Goal: Check status: Check status

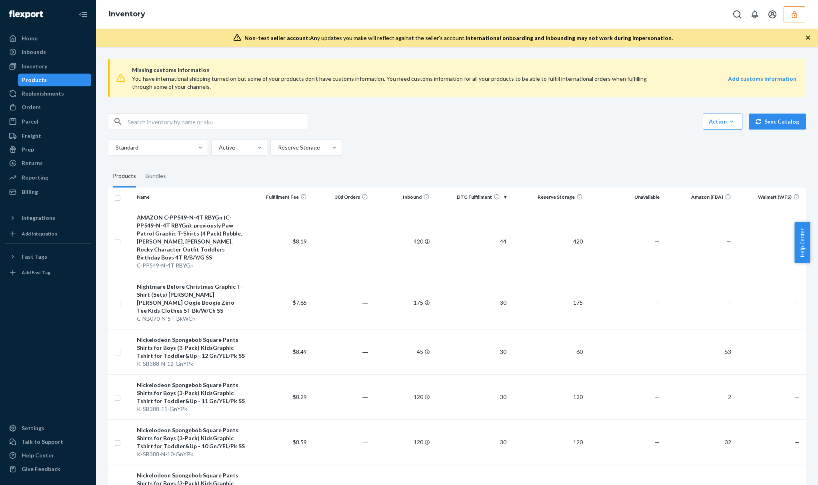
click at [789, 14] on button "button" at bounding box center [795, 14] width 22 height 16
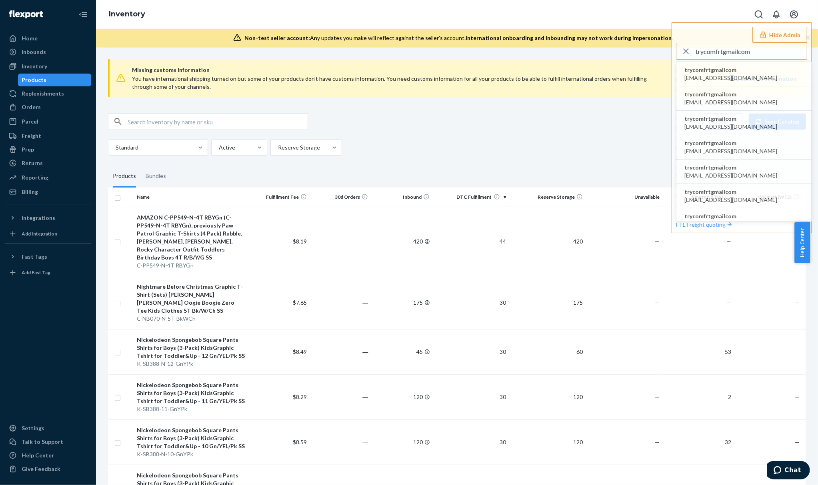
type input "trycomfrtgmailcom"
click at [742, 72] on span "trycomfrtgmailcom" at bounding box center [731, 70] width 93 height 8
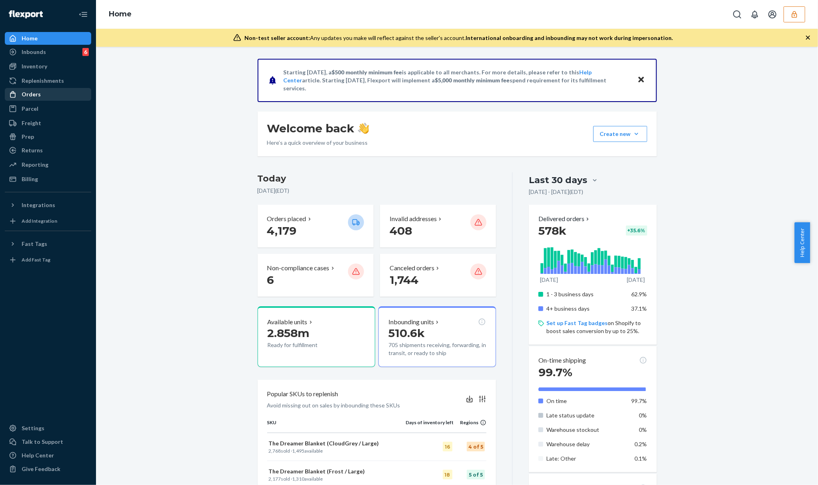
click at [32, 98] on div "Orders" at bounding box center [48, 94] width 85 height 11
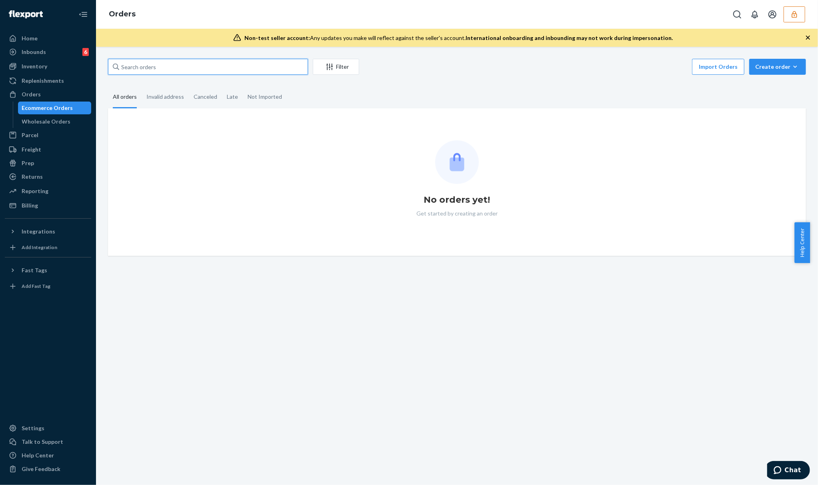
click at [154, 70] on input "text" at bounding box center [208, 67] width 200 height 16
paste input "254637808"
type input "254637808"
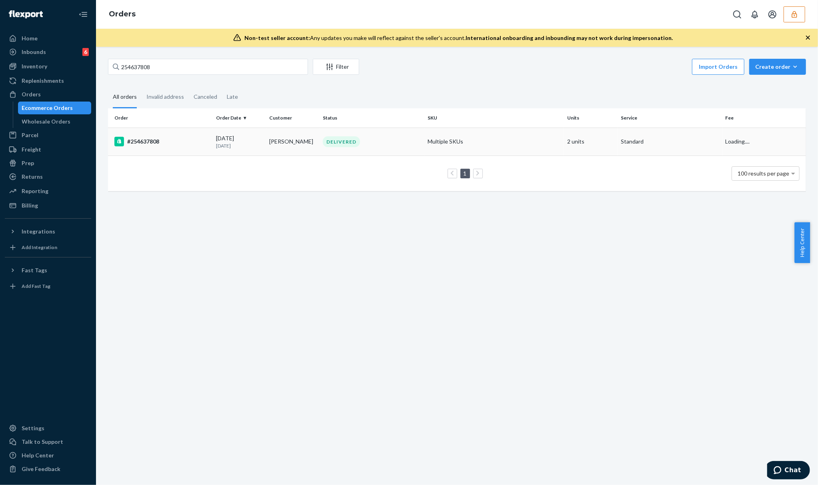
click at [204, 146] on div "#254637808" at bounding box center [161, 142] width 95 height 10
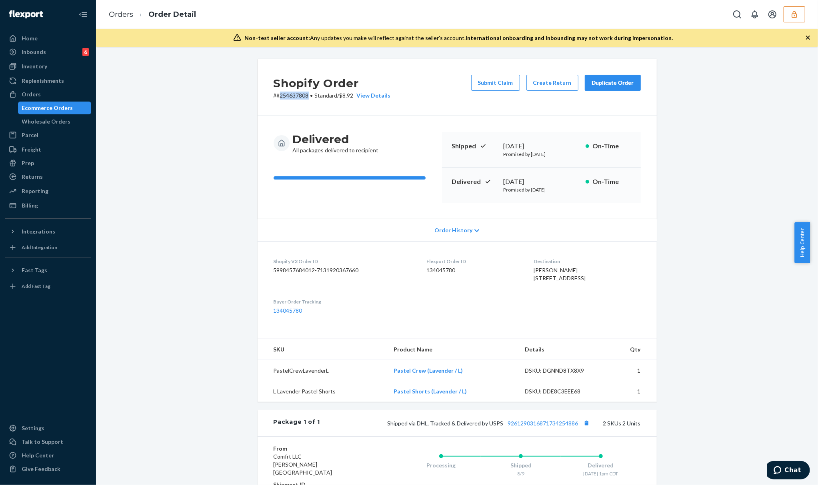
click at [807, 16] on div "Orders Order Detail" at bounding box center [457, 14] width 722 height 29
click at [792, 13] on icon "button" at bounding box center [795, 14] width 8 height 8
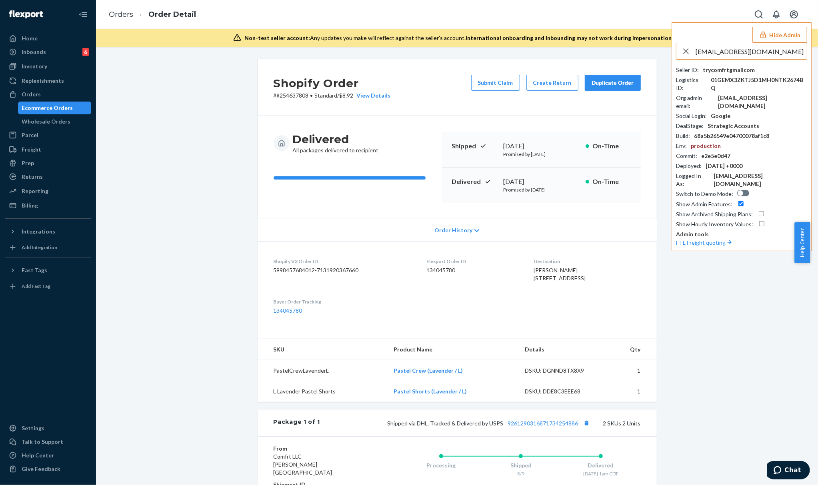
type input "sales@unilution.com"
click at [727, 73] on span "salesunilutioncom" at bounding box center [731, 70] width 93 height 8
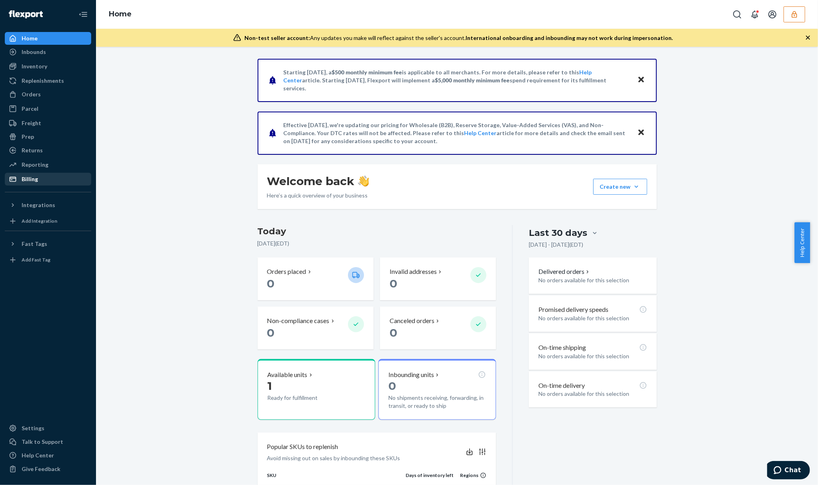
click at [72, 176] on div "Billing" at bounding box center [48, 179] width 85 height 11
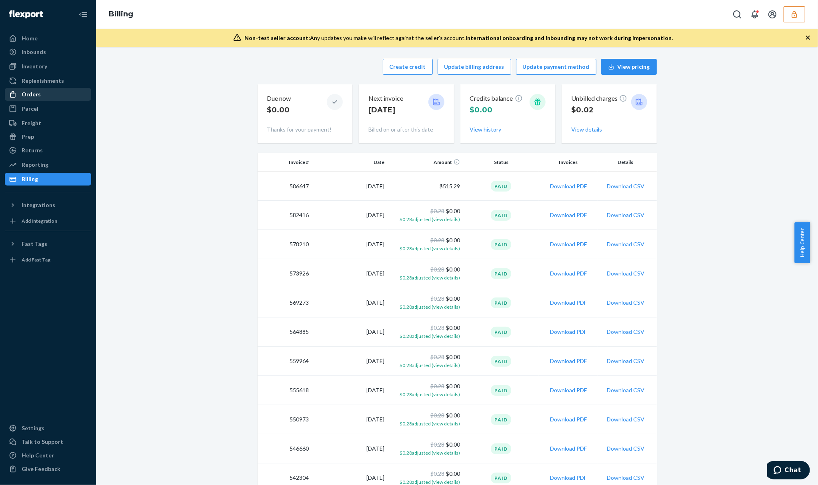
click at [36, 99] on div "Orders" at bounding box center [48, 94] width 85 height 11
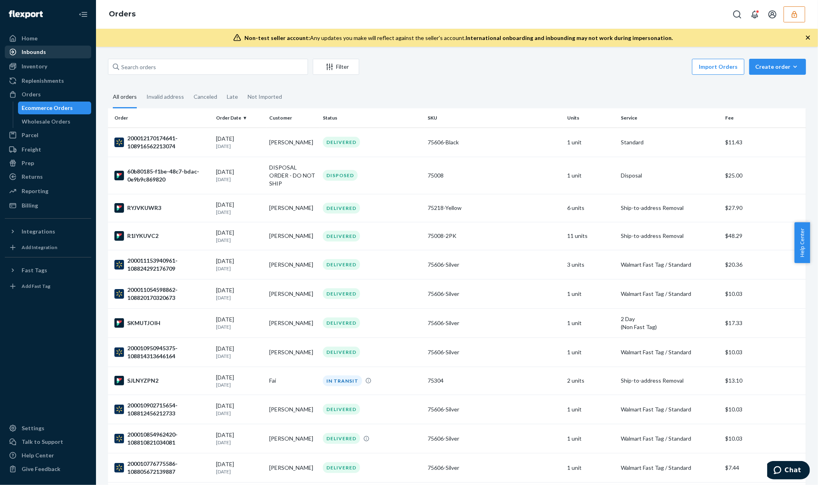
click at [38, 56] on div "Inbounds" at bounding box center [48, 51] width 85 height 11
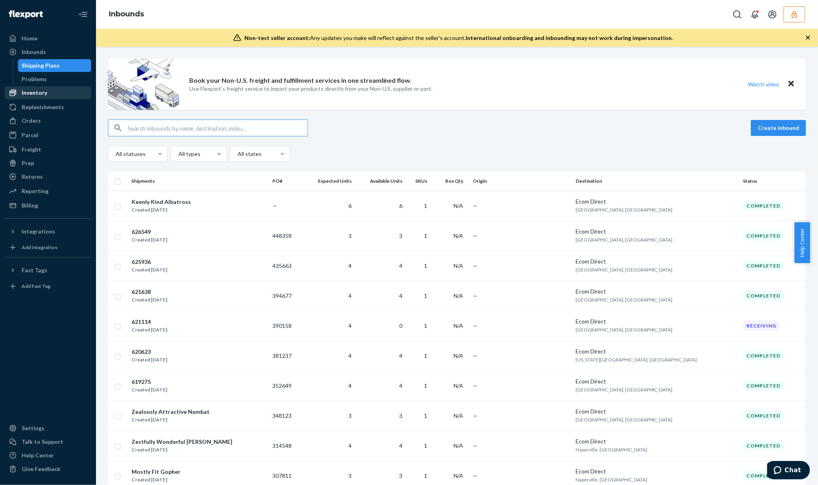
click at [38, 97] on div "Inventory" at bounding box center [48, 92] width 85 height 11
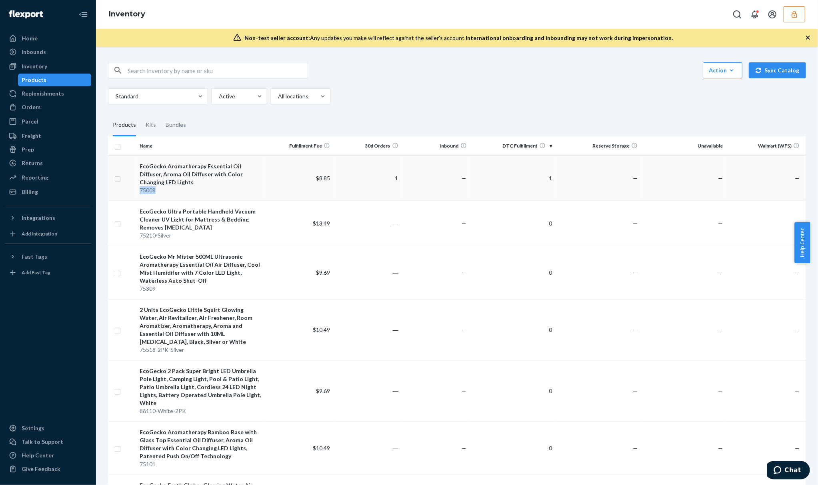
copy div "75008"
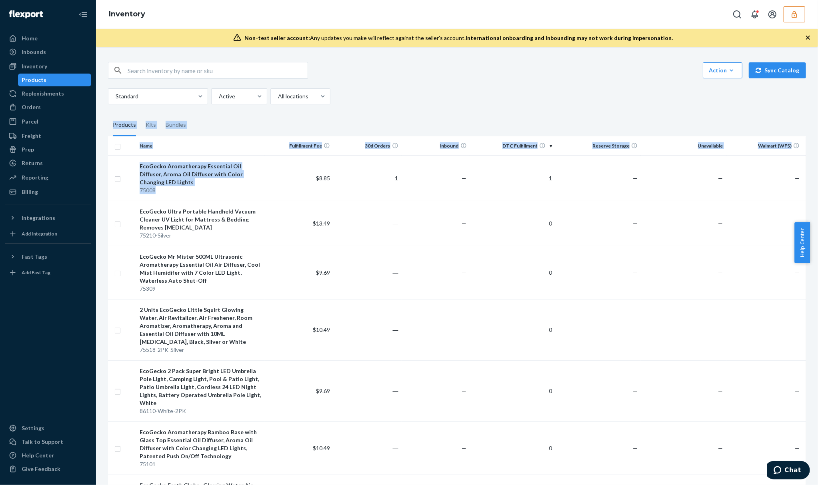
drag, startPoint x: 152, startPoint y: 191, endPoint x: 417, endPoint y: 97, distance: 281.3
click at [419, 97] on div "Standard Active All locations" at bounding box center [454, 96] width 692 height 16
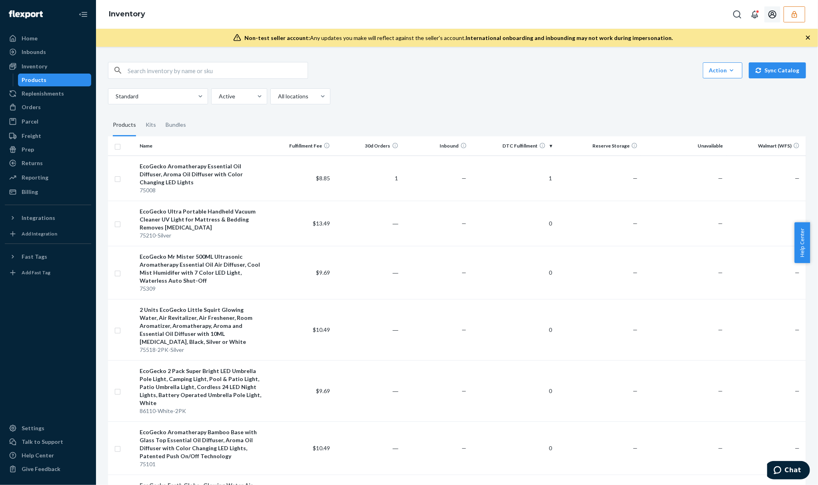
click at [790, 15] on button "button" at bounding box center [795, 14] width 22 height 16
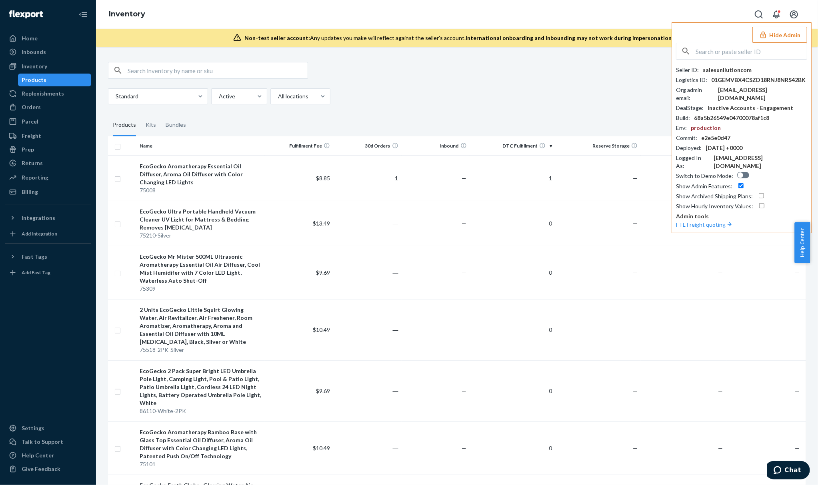
click at [739, 69] on div "salesunilutioncom" at bounding box center [727, 70] width 49 height 8
copy div "salesunilutioncom"
click at [340, 188] on td "1" at bounding box center [367, 178] width 68 height 45
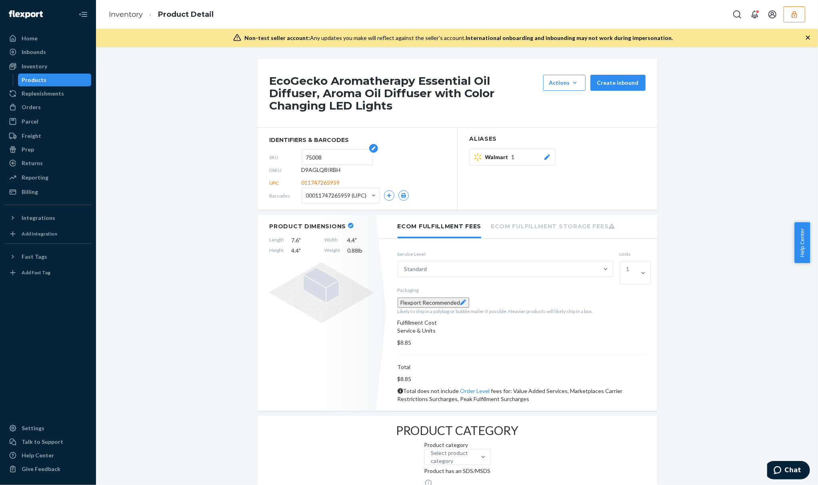
click at [307, 159] on input "75008" at bounding box center [337, 157] width 62 height 15
click at [790, 8] on button "button" at bounding box center [795, 14] width 22 height 16
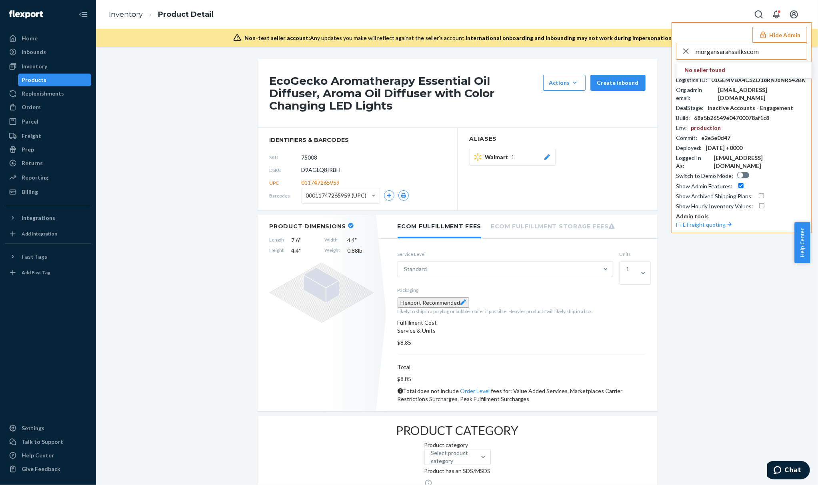
type input "morgansarahssilkscom"
click at [721, 71] on strong "No seller found" at bounding box center [705, 70] width 41 height 8
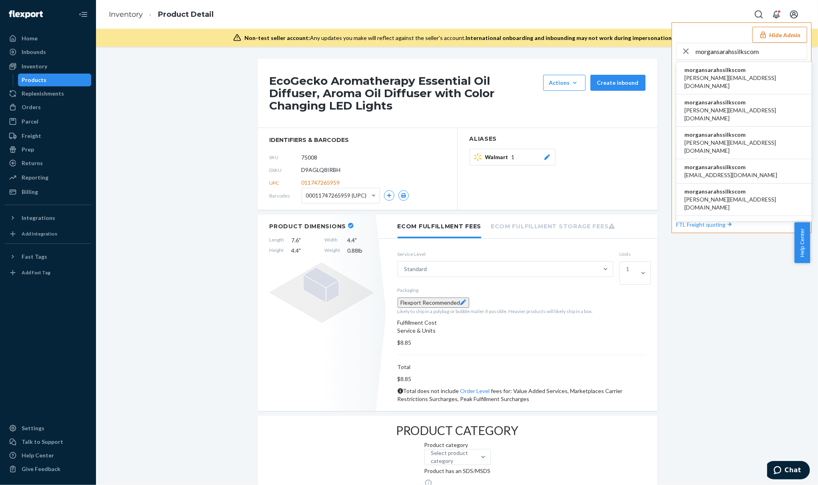
click at [721, 71] on span "morgansarahssilkscom" at bounding box center [744, 70] width 119 height 8
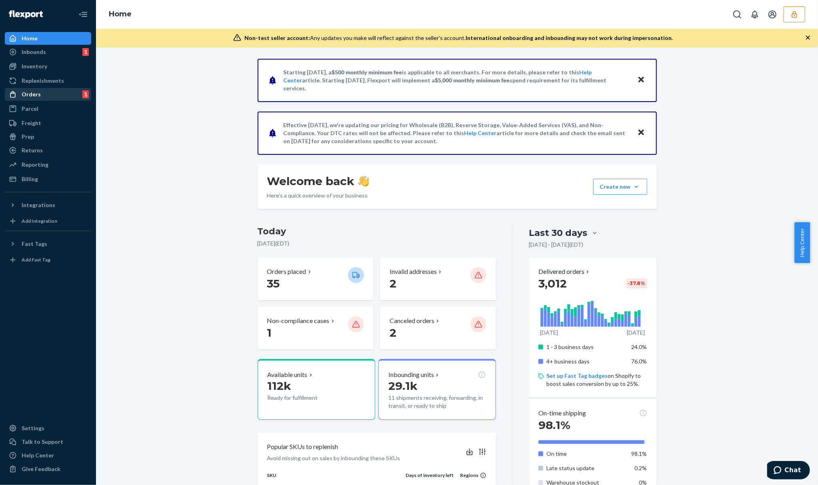
drag, startPoint x: 63, startPoint y: 97, endPoint x: 74, endPoint y: 98, distance: 10.4
click at [63, 97] on div "Orders 1" at bounding box center [48, 94] width 85 height 11
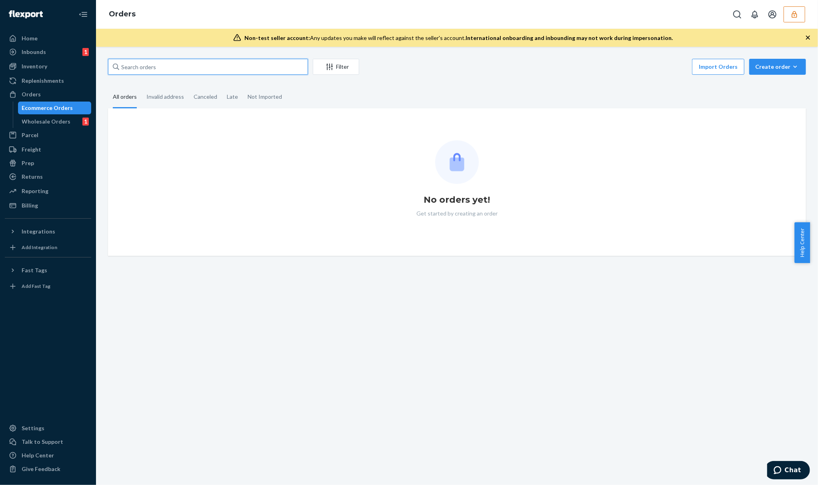
click at [225, 61] on input "text" at bounding box center [208, 67] width 200 height 16
paste input "376929"
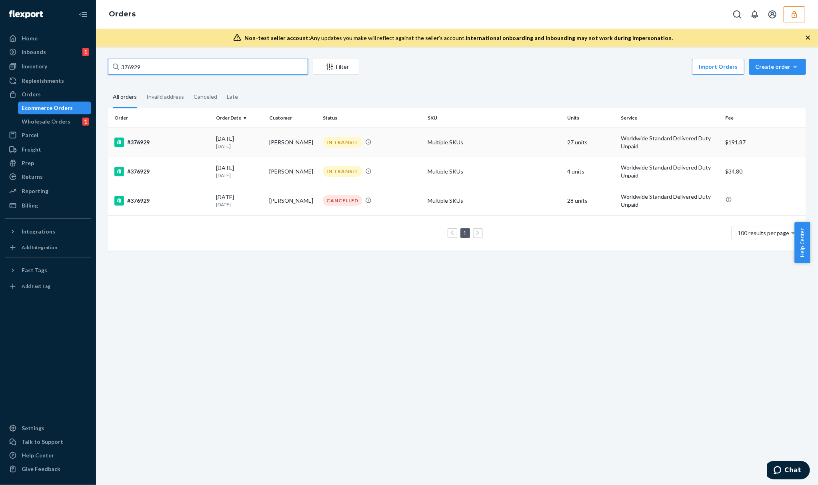
type input "376929"
click at [796, 14] on icon "button" at bounding box center [795, 14] width 8 height 8
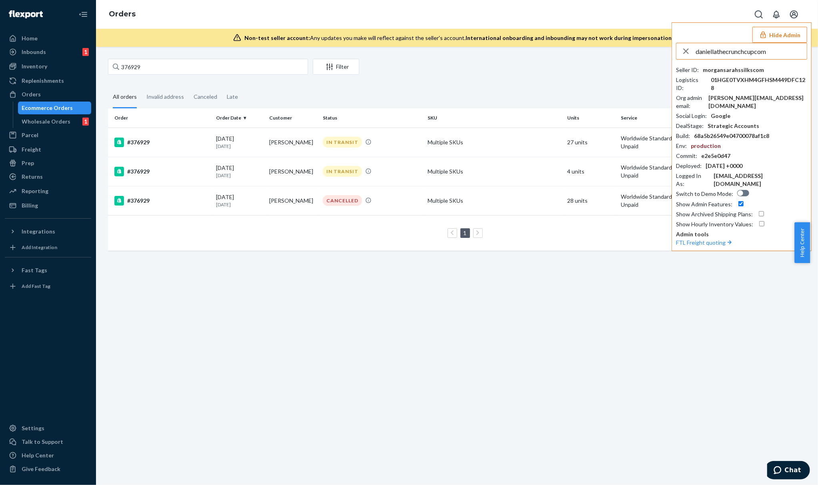
type input "daniellathecrunchcupcom"
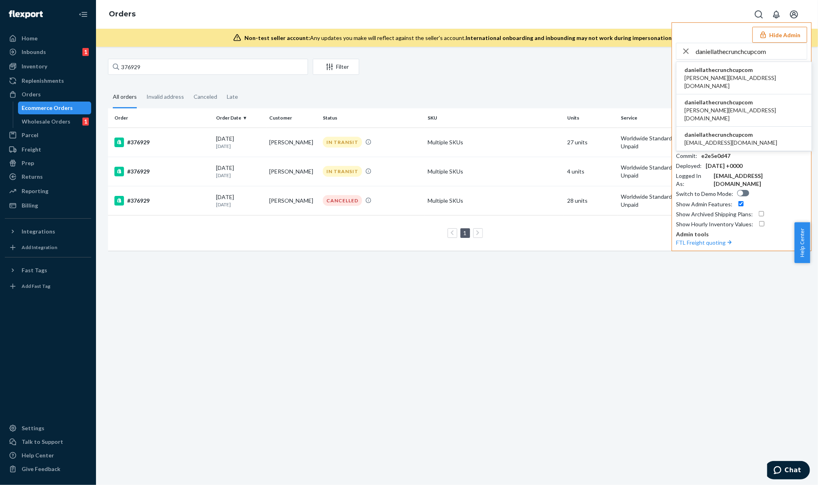
click at [734, 69] on span "daniellathecrunchcupcom" at bounding box center [744, 70] width 119 height 8
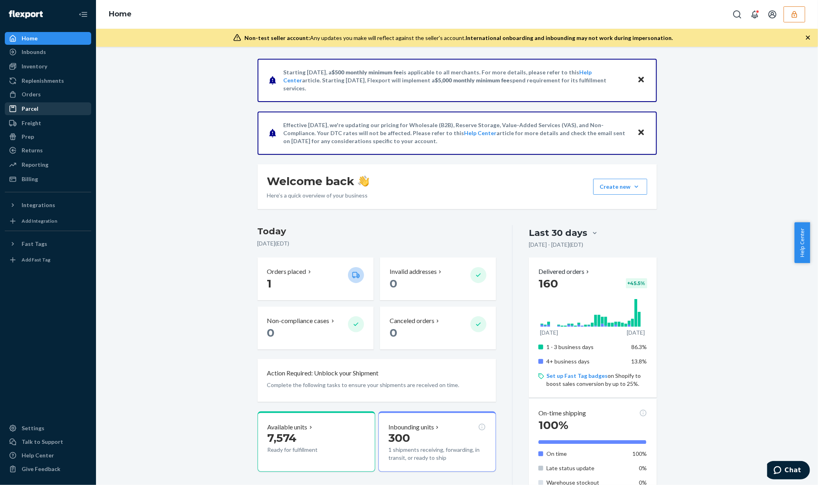
drag, startPoint x: 46, startPoint y: 51, endPoint x: 64, endPoint y: 112, distance: 64.1
click at [46, 51] on div "Inbounds" at bounding box center [48, 51] width 85 height 11
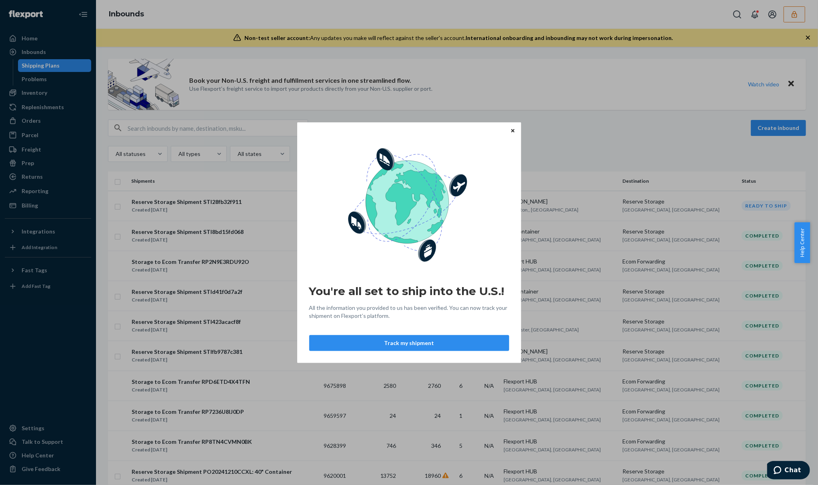
click at [513, 128] on icon "Close" at bounding box center [512, 130] width 3 height 5
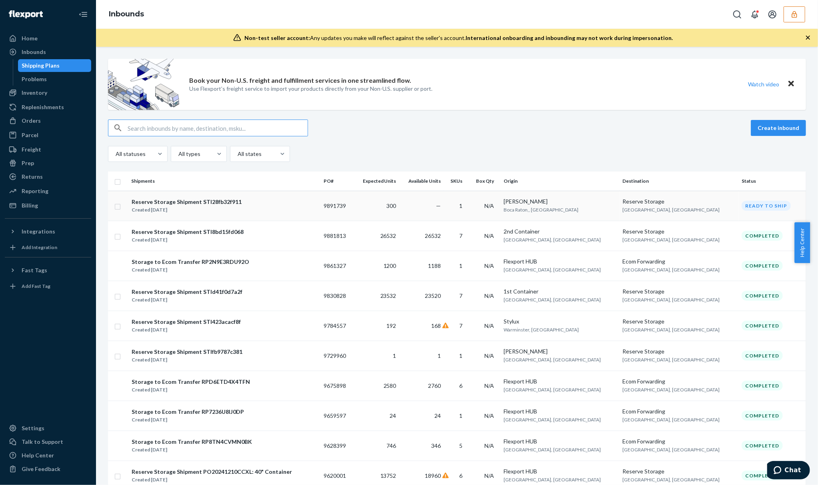
click at [400, 202] on td "300" at bounding box center [377, 206] width 46 height 30
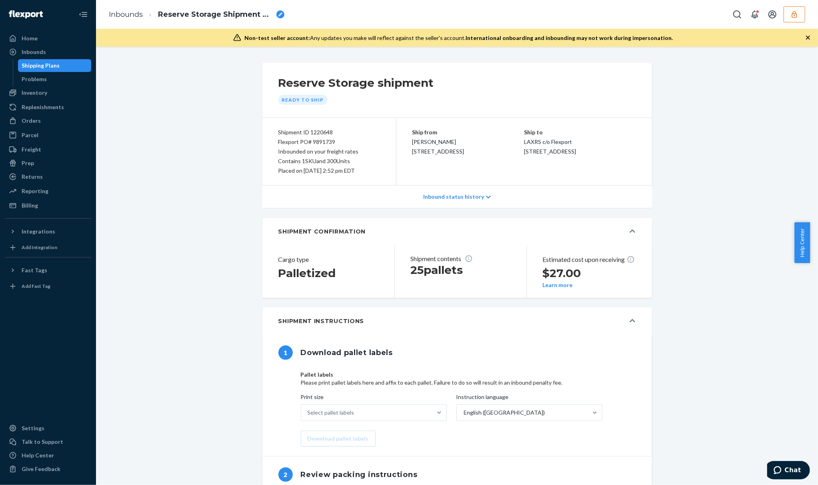
type input "391906495603"
click at [318, 143] on div "Flexport PO# 9891739" at bounding box center [330, 142] width 102 height 10
copy div "9891739"
click at [310, 142] on div "Flexport PO# 9891739" at bounding box center [330, 142] width 102 height 10
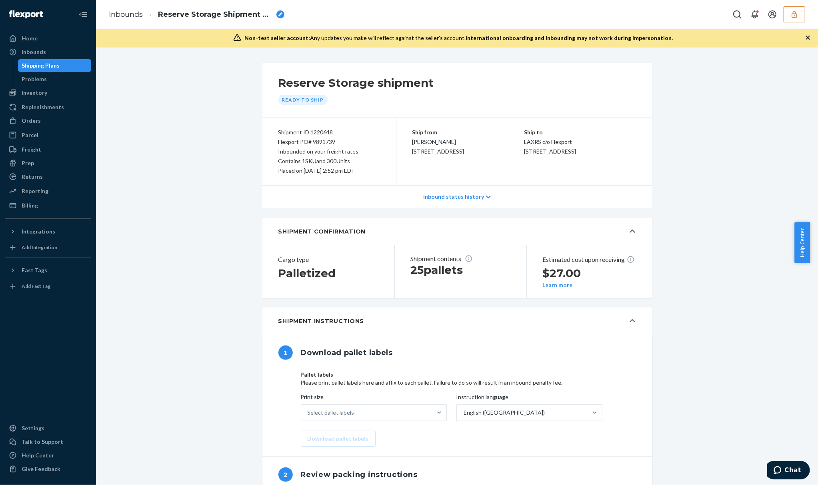
click at [310, 142] on div "Flexport PO# 9891739" at bounding box center [330, 142] width 102 height 10
click at [788, 12] on button "button" at bounding box center [795, 14] width 22 height 16
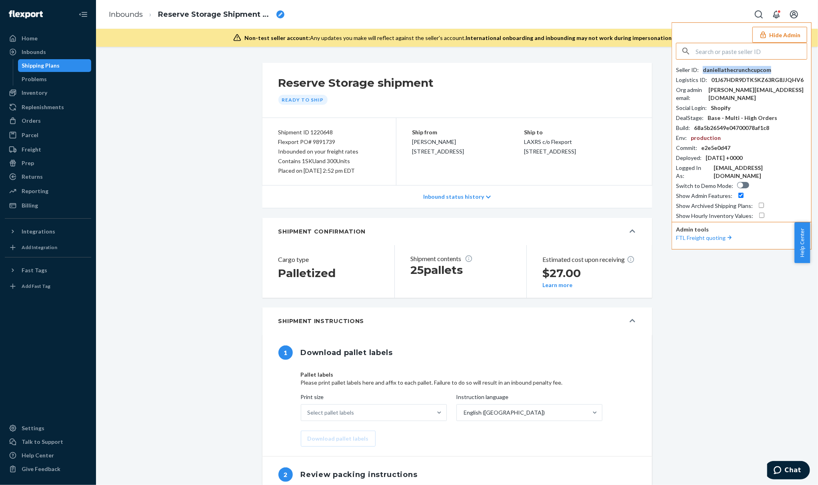
click at [753, 70] on div "daniellathecrunchcupcom" at bounding box center [737, 70] width 68 height 8
copy div "daniellathecrunchcupcom"
click at [742, 53] on input "text" at bounding box center [751, 51] width 111 height 16
paste input "jneumanhealthsupplyamericacom"
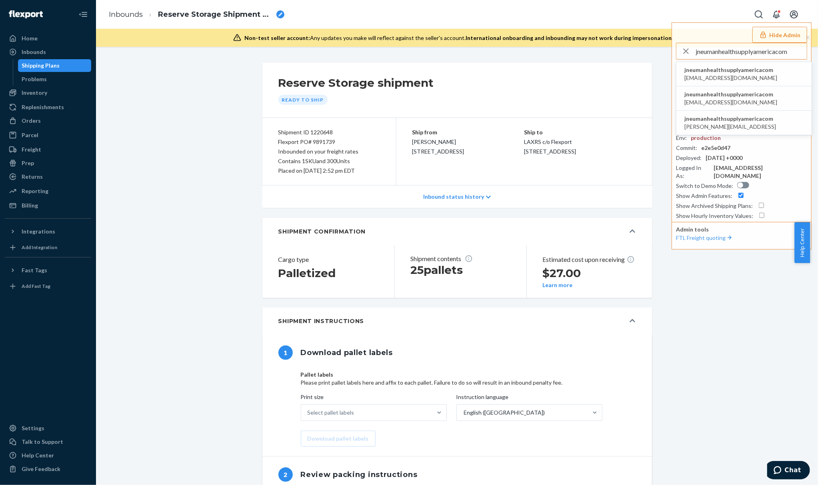
type input "jneumanhealthsupplyamericacom"
click at [722, 71] on span "jneumanhealthsupplyamericacom" at bounding box center [731, 70] width 93 height 8
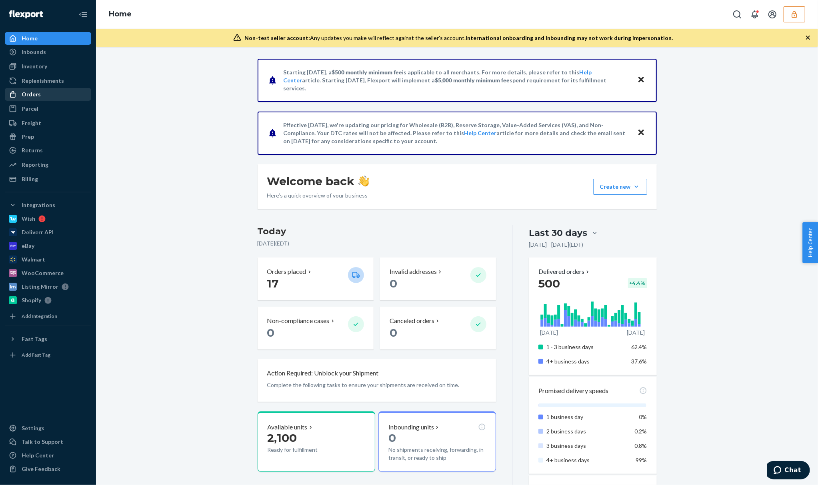
drag, startPoint x: 41, startPoint y: 94, endPoint x: 51, endPoint y: 94, distance: 10.4
click at [41, 94] on div "Orders" at bounding box center [48, 94] width 85 height 11
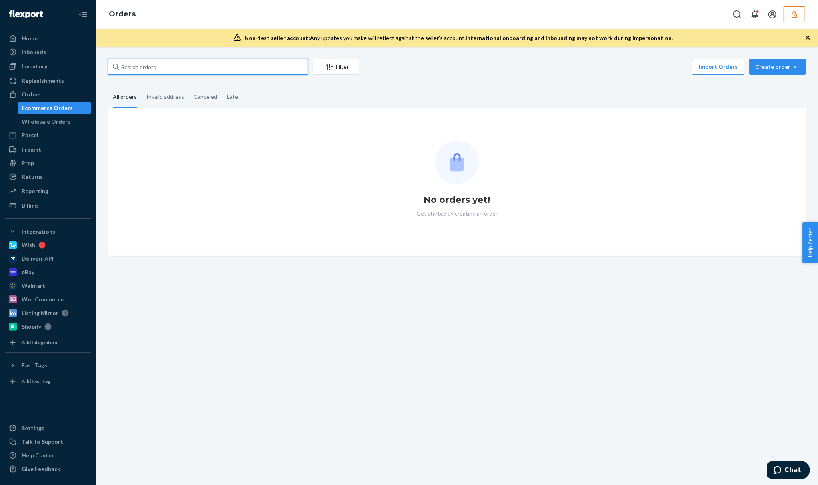
click at [198, 68] on input "text" at bounding box center [208, 67] width 200 height 16
paste input "134832674"
type input "134832674"
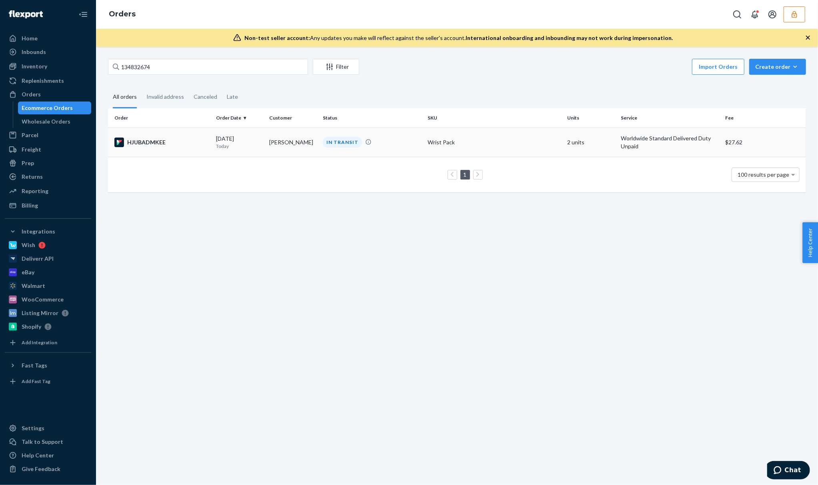
click at [271, 150] on td "[PERSON_NAME]" at bounding box center [294, 142] width 54 height 29
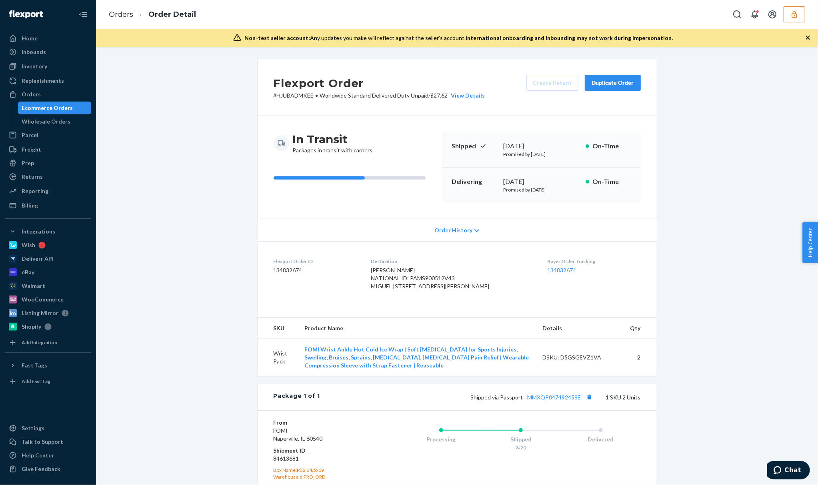
click at [413, 277] on span "[PERSON_NAME] NATIONAL ID: PAMS900512V43 MIGUEL [STREET_ADDRESS][PERSON_NAME]" at bounding box center [430, 278] width 118 height 23
click at [418, 279] on span "[PERSON_NAME] NATIONAL ID: PAMS900512V43 MIGUEL [STREET_ADDRESS][PERSON_NAME]" at bounding box center [430, 278] width 118 height 23
click at [425, 284] on span "SALVADOR PALACIOS NATIONAL ID: PAMS900512V43 MIGUEL CARRILLO 107 LEON, GUANAJUA…" at bounding box center [430, 278] width 118 height 23
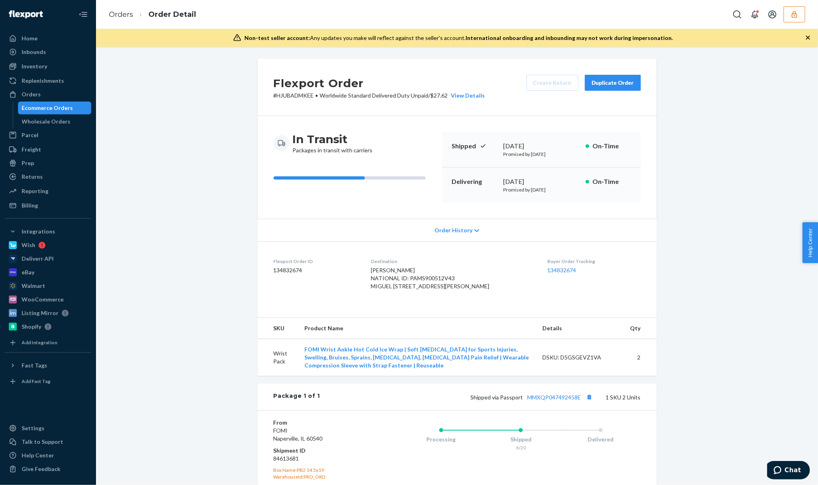
click at [425, 284] on span "SALVADOR PALACIOS NATIONAL ID: PAMS900512V43 MIGUEL CARRILLO 107 LEON, GUANAJUA…" at bounding box center [430, 278] width 118 height 23
click at [425, 290] on span "SALVADOR PALACIOS NATIONAL ID: PAMS900512V43 MIGUEL CARRILLO 107 LEON, GUANAJUA…" at bounding box center [430, 278] width 118 height 23
click at [420, 290] on span "SALVADOR PALACIOS NATIONAL ID: PAMS900512V43 MIGUEL CARRILLO 107 LEON, GUANAJUA…" at bounding box center [430, 278] width 118 height 23
click at [432, 290] on span "SALVADOR PALACIOS NATIONAL ID: PAMS900512V43 MIGUEL CARRILLO 107 LEON, GUANAJUA…" at bounding box center [430, 278] width 118 height 23
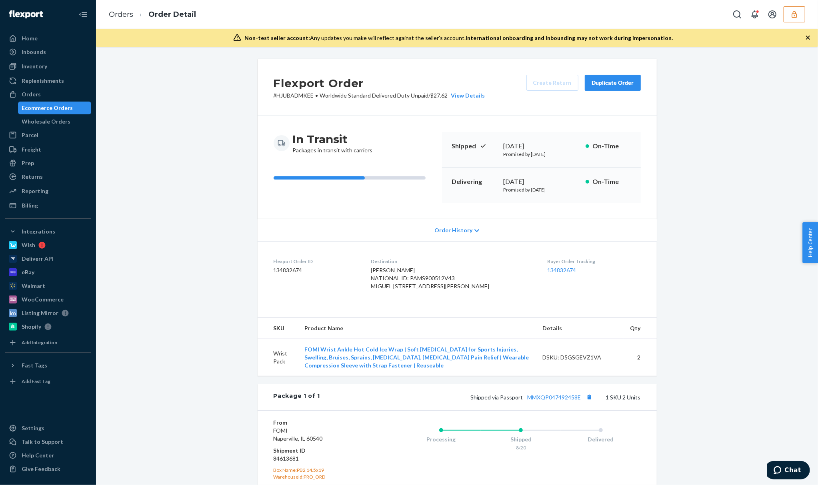
click at [432, 290] on span "SALVADOR PALACIOS NATIONAL ID: PAMS900512V43 MIGUEL CARRILLO 107 LEON, GUANAJUA…" at bounding box center [430, 278] width 118 height 23
click at [407, 280] on span "SALVADOR PALACIOS NATIONAL ID: PAMS900512V43 MIGUEL CARRILLO 107 LEON, GUANAJUA…" at bounding box center [430, 278] width 118 height 23
click at [408, 290] on span "SALVADOR PALACIOS NATIONAL ID: PAMS900512V43 MIGUEL CARRILLO 107 LEON, GUANAJUA…" at bounding box center [430, 278] width 118 height 23
click at [383, 290] on span "SALVADOR PALACIOS NATIONAL ID: PAMS900512V43 MIGUEL CARRILLO 107 LEON, GUANAJUA…" at bounding box center [430, 278] width 118 height 23
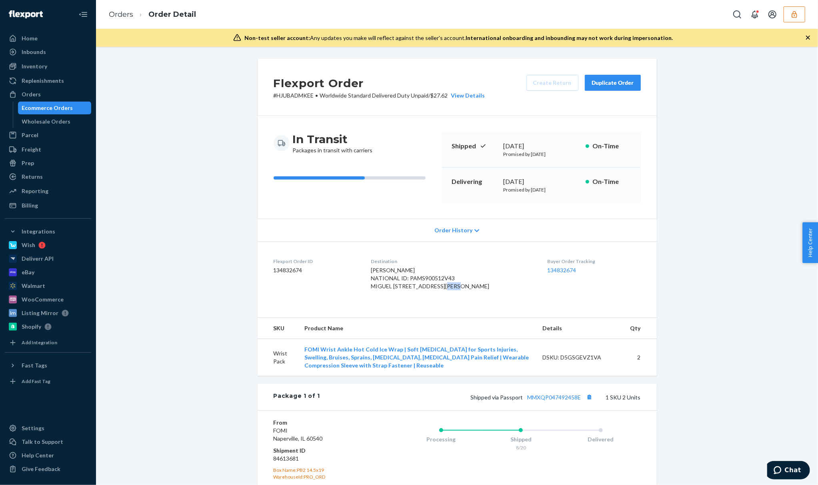
click at [383, 290] on span "SALVADOR PALACIOS NATIONAL ID: PAMS900512V43 MIGUEL CARRILLO 107 LEON, GUANAJUA…" at bounding box center [430, 278] width 118 height 23
click at [437, 290] on span "SALVADOR PALACIOS NATIONAL ID: PAMS900512V43 MIGUEL CARRILLO 107 LEON, GUANAJUA…" at bounding box center [430, 278] width 118 height 23
click at [434, 287] on span "SALVADOR PALACIOS NATIONAL ID: PAMS900512V43 MIGUEL CARRILLO 107 LEON, GUANAJUA…" at bounding box center [430, 278] width 118 height 23
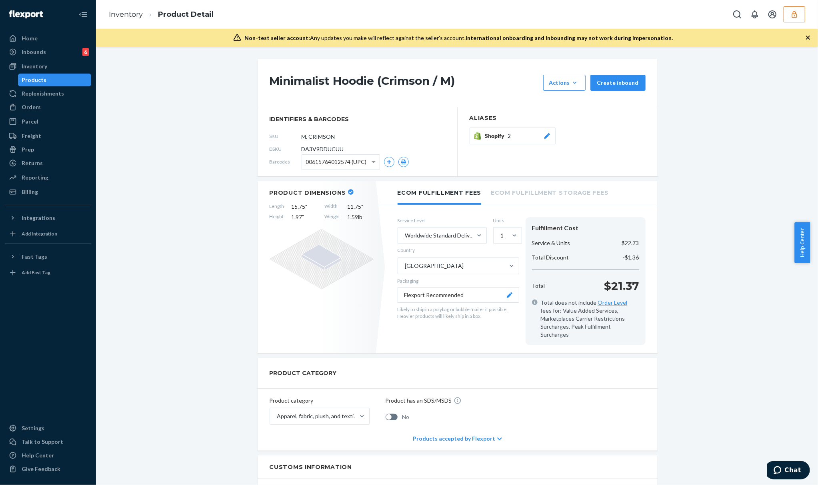
scroll to position [53, 0]
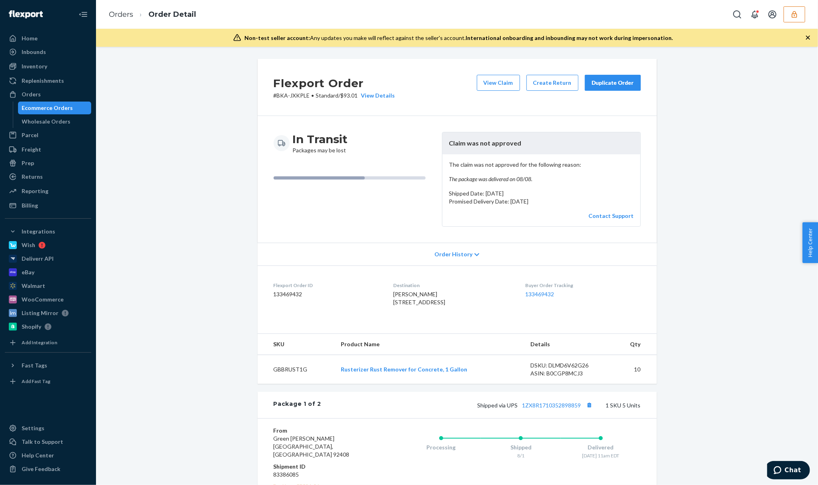
click at [716, 267] on div "Flexport Order # BKA-JXKPLE • Standard / $93.01 View Details View Claim Create …" at bounding box center [457, 427] width 710 height 736
click at [480, 160] on div "The claim was not approved for the following reason: The package was delivered …" at bounding box center [542, 190] width 198 height 72
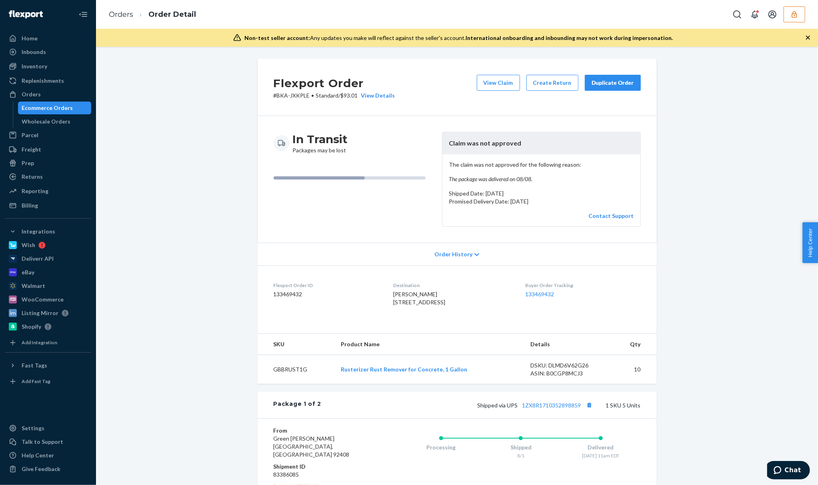
click at [483, 180] on em "The package was delivered on 08/08." at bounding box center [541, 179] width 185 height 8
click at [188, 178] on div "Flexport Order # BKA-JXKPLE • Standard / $93.01 View Details View Claim Create …" at bounding box center [457, 427] width 710 height 736
click at [563, 409] on link "1ZX8R1710352898859" at bounding box center [552, 405] width 59 height 7
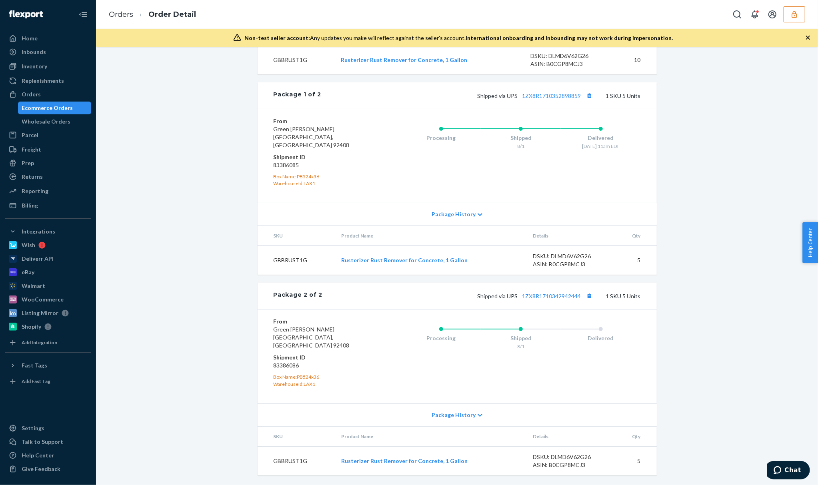
click at [565, 301] on div "Shipped via UPS 1ZX8R1710342942444 1 SKU 5 Units" at bounding box center [482, 296] width 318 height 10
click at [564, 300] on link "1ZX8R1710342942444" at bounding box center [552, 296] width 59 height 7
click at [505, 327] on div "Processing Shipped 8/1 Delivered" at bounding box center [505, 357] width 272 height 78
click at [287, 366] on dd "83386086" at bounding box center [322, 366] width 96 height 8
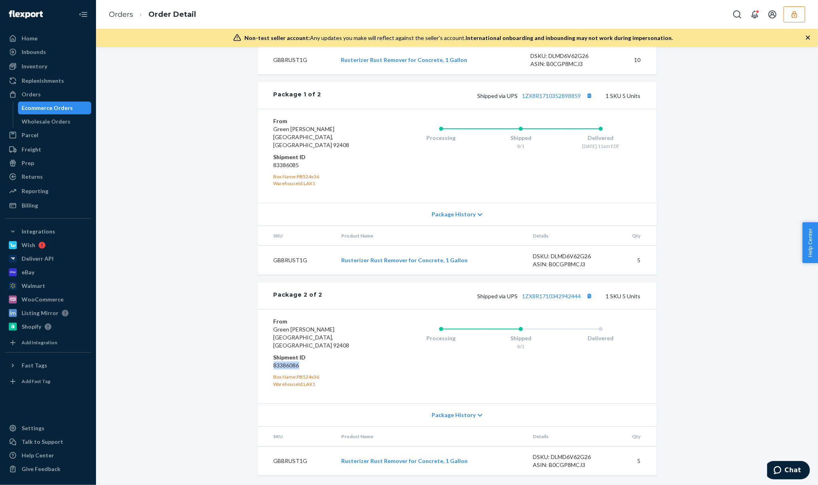
copy dd "83386086"
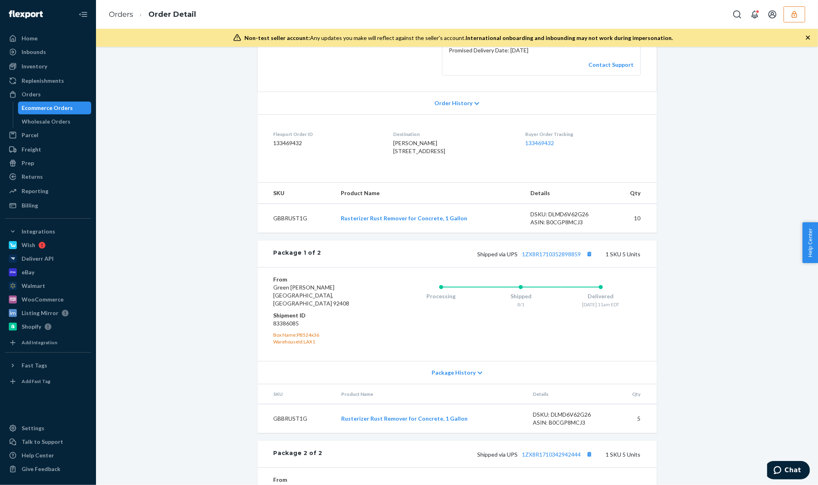
scroll to position [0, 0]
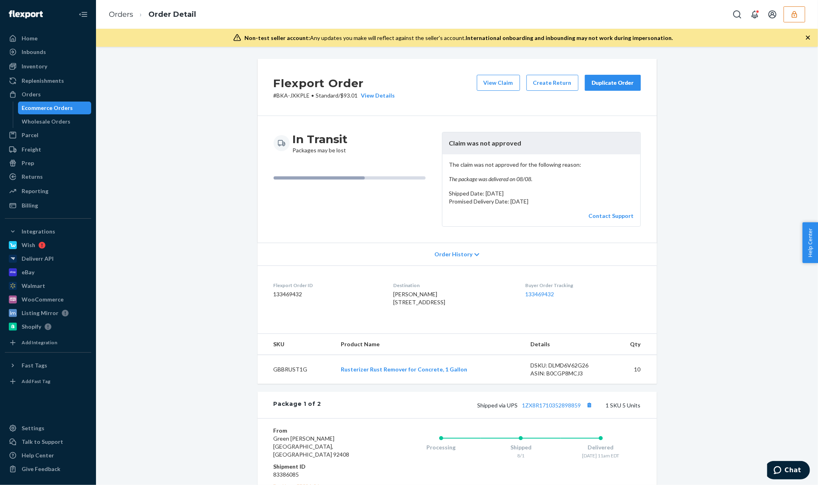
click at [538, 202] on p "Promised Delivery Date: August 11, 2025" at bounding box center [541, 202] width 185 height 8
click at [510, 85] on button "View Claim" at bounding box center [498, 83] width 43 height 16
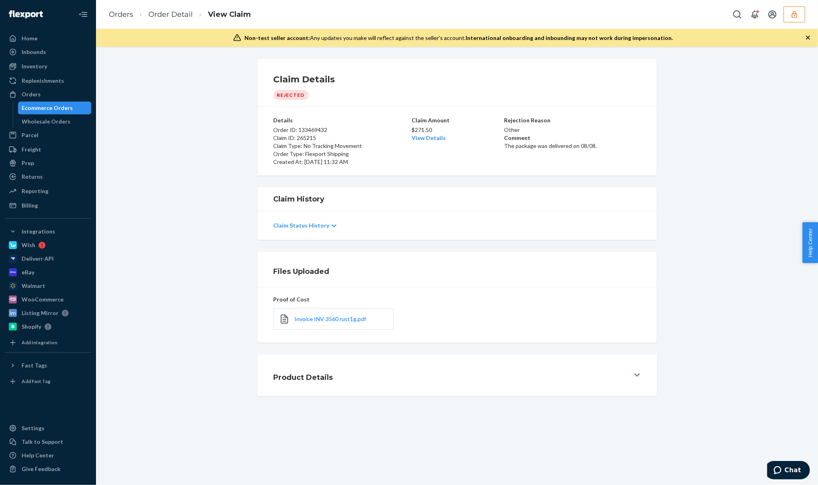
click at [324, 150] on p "Order Type: Flexport Shipping" at bounding box center [342, 154] width 136 height 8
click at [313, 203] on h1 "Claim History" at bounding box center [457, 199] width 367 height 10
click at [311, 228] on p "Claim Status History" at bounding box center [302, 226] width 56 height 8
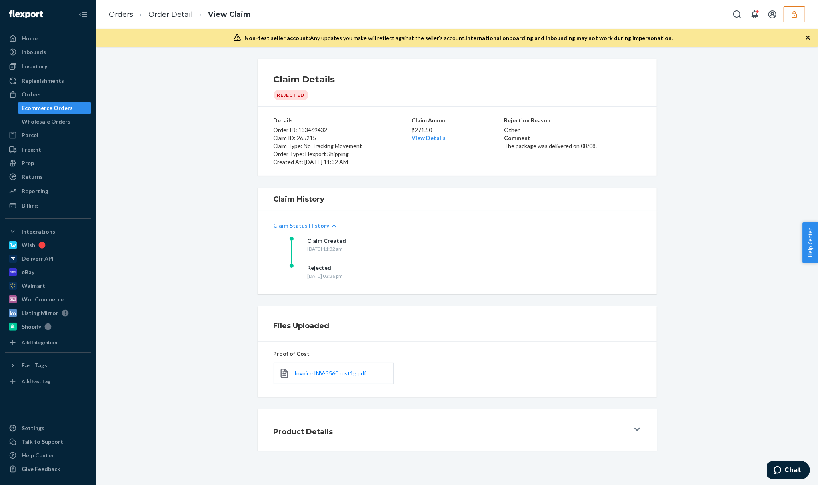
click at [451, 396] on div "Proof of Cost Invoice INV-3560 rust1g.pdf" at bounding box center [457, 369] width 399 height 55
click at [444, 421] on div "Product Details" at bounding box center [452, 430] width 356 height 22
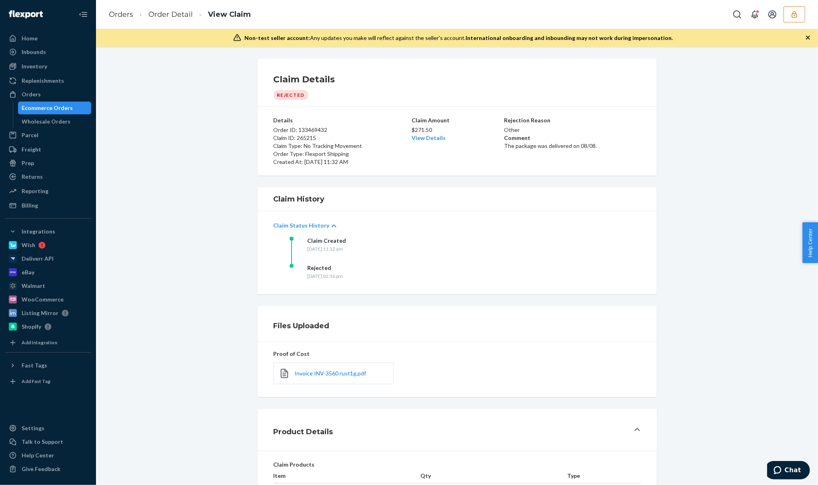
scroll to position [93, 0]
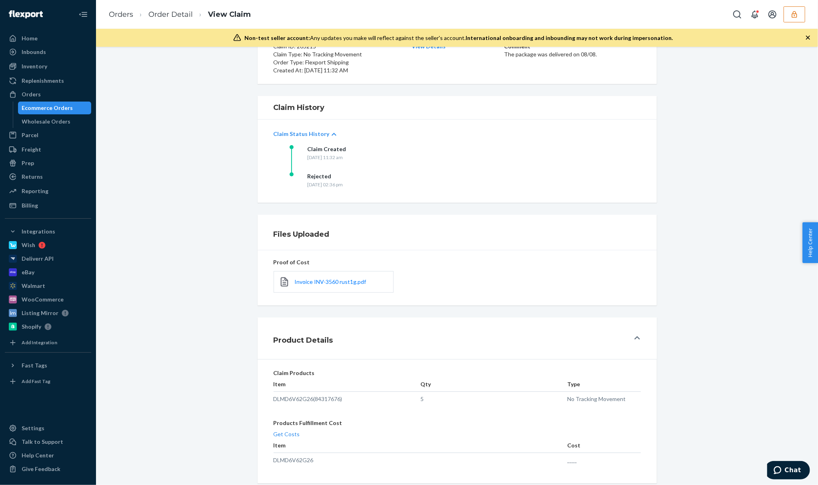
drag, startPoint x: 169, startPoint y: 2, endPoint x: 168, endPoint y: 12, distance: 10.0
click at [169, 3] on div "Orders Order Detail View Claim" at bounding box center [457, 14] width 722 height 29
click at [168, 13] on link "Order Detail" at bounding box center [170, 14] width 44 height 9
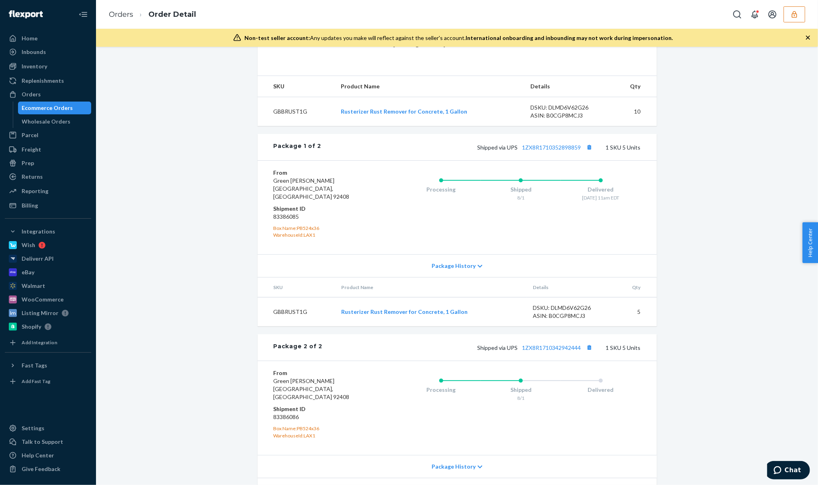
scroll to position [311, 0]
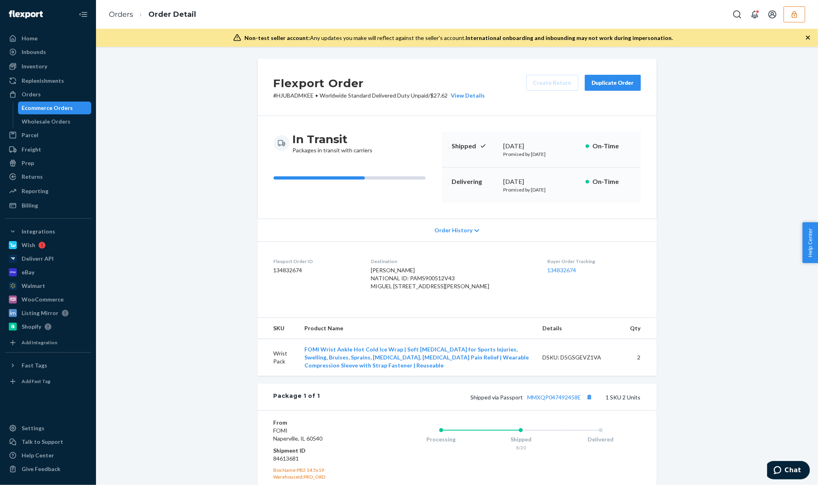
drag, startPoint x: 149, startPoint y: 83, endPoint x: 138, endPoint y: 50, distance: 35.4
click at [149, 84] on div "Flexport Order # HJUBADMKEE • Worldwide Standard Delivered Duty Unpaid / $27.62…" at bounding box center [457, 323] width 710 height 528
click at [546, 186] on p "Promised by September 11, 2025" at bounding box center [542, 189] width 76 height 7
drag, startPoint x: 546, startPoint y: 186, endPoint x: 549, endPoint y: 191, distance: 5.8
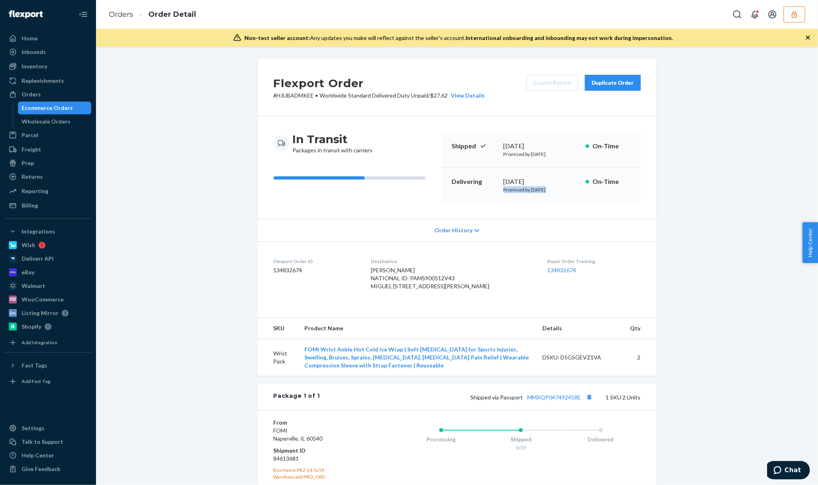
click at [547, 187] on p "Promised by September 11, 2025" at bounding box center [542, 189] width 76 height 7
copy p "Promised by September 11, 2025"
click at [330, 55] on div "Flexport Order # HJUBADMKEE • Worldwide Standard Delivered Duty Unpaid / $27.62…" at bounding box center [457, 266] width 722 height 439
click at [797, 18] on button "button" at bounding box center [795, 14] width 22 height 16
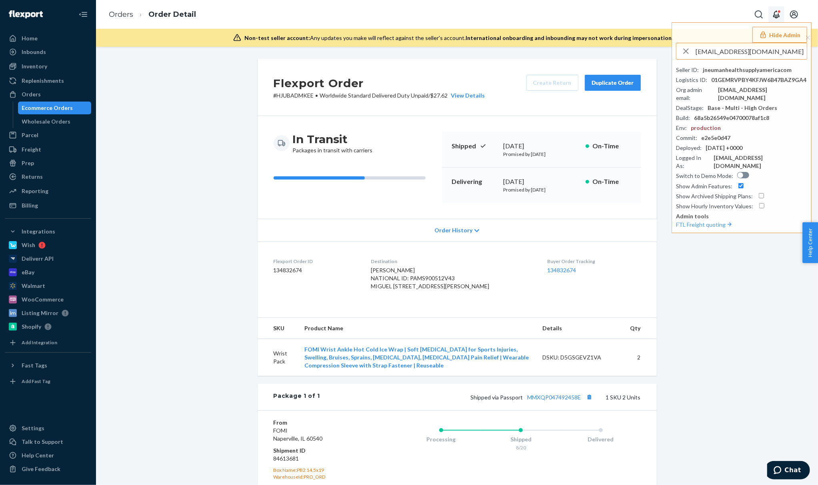
type input "[EMAIL_ADDRESS][DOMAIN_NAME]"
click at [796, 78] on li "idorangemonkiecom id@orangemonkie.com" at bounding box center [744, 74] width 135 height 24
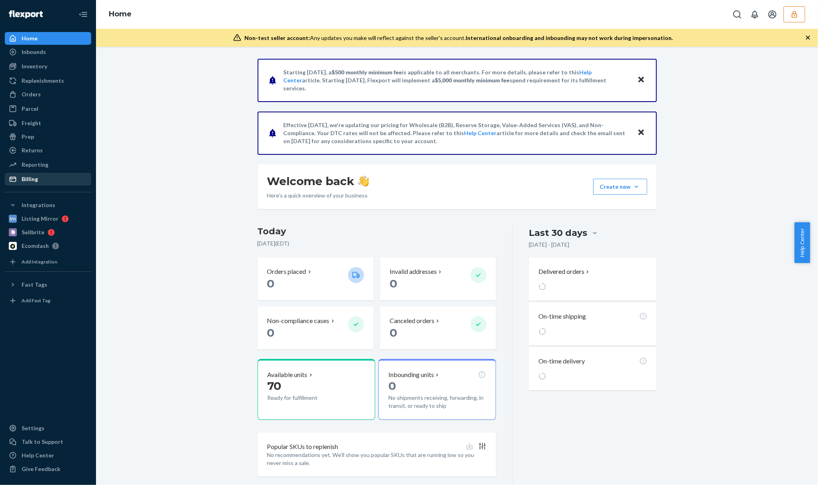
click at [72, 184] on div "Billing" at bounding box center [48, 179] width 85 height 11
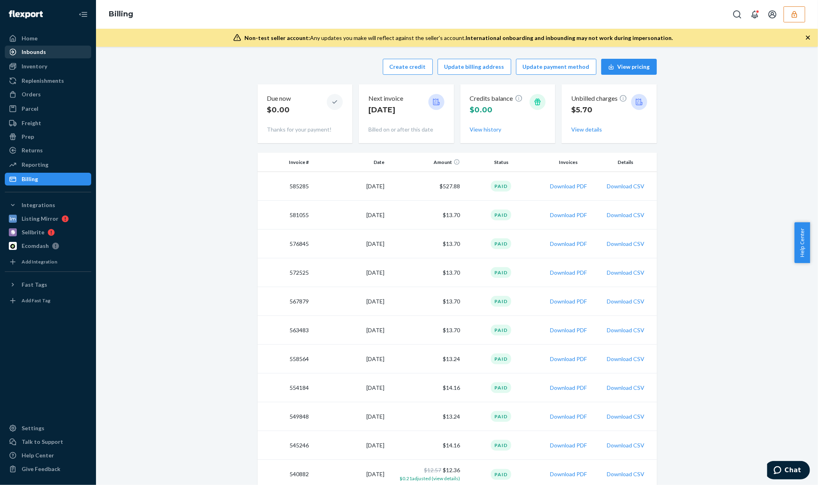
click at [50, 52] on div "Inbounds" at bounding box center [48, 51] width 85 height 11
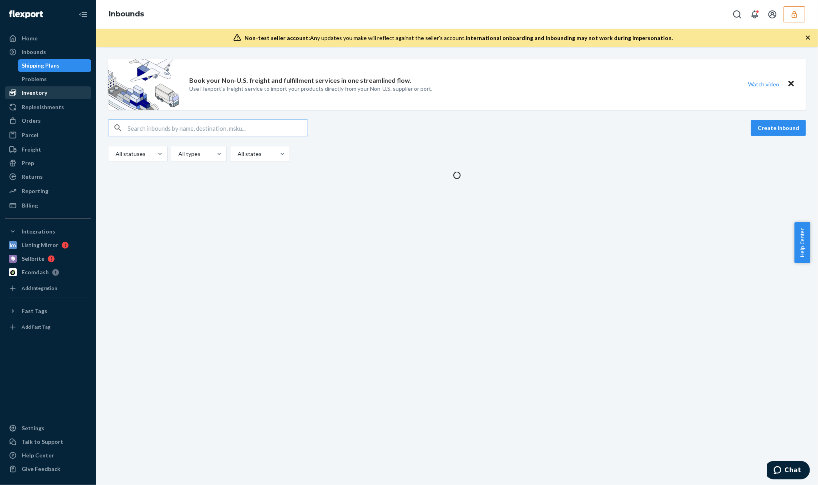
click at [64, 93] on div "Inventory" at bounding box center [48, 92] width 85 height 11
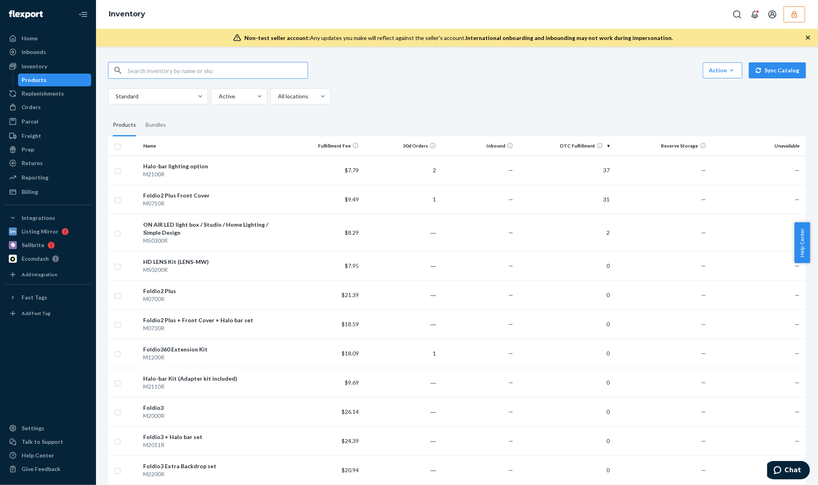
drag, startPoint x: 793, startPoint y: 16, endPoint x: 790, endPoint y: 34, distance: 17.9
click at [793, 16] on icon "button" at bounding box center [795, 14] width 8 height 8
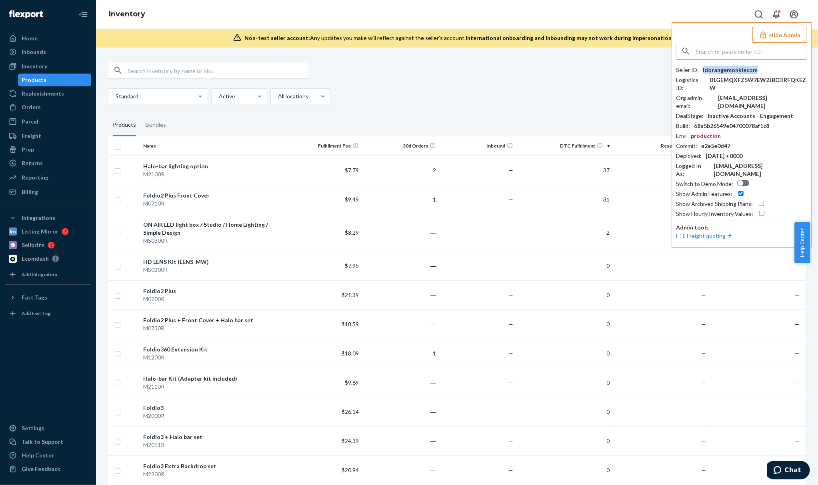
click at [730, 70] on div "idorangemonkiecom" at bounding box center [730, 70] width 55 height 8
